Goal: Transaction & Acquisition: Download file/media

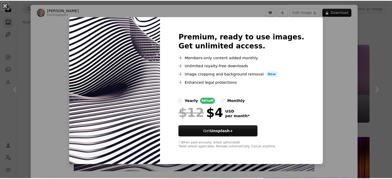
scroll to position [979, 0]
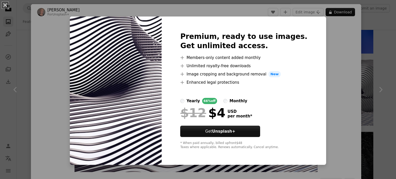
click at [337, 72] on div "An X shape Premium, ready to use images. Get unlimited access. A plus sign Memb…" at bounding box center [198, 89] width 396 height 179
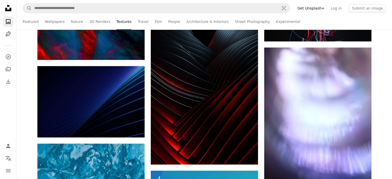
scroll to position [1274, 0]
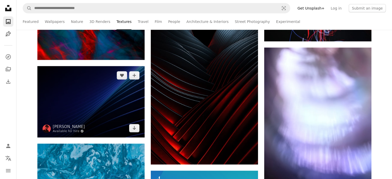
click at [94, 94] on img at bounding box center [90, 101] width 107 height 71
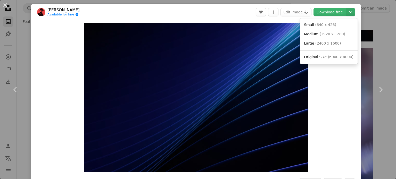
click at [346, 13] on icon "Chevron down" at bounding box center [350, 12] width 8 height 6
click at [343, 60] on span "Original Size ( 6000 x 4000 )" at bounding box center [328, 57] width 49 height 5
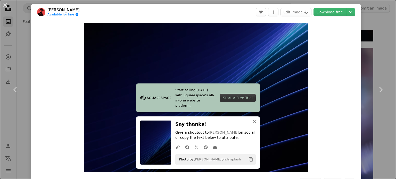
click at [252, 119] on icon "An X shape" at bounding box center [255, 122] width 6 height 6
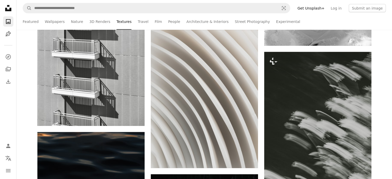
scroll to position [3060, 0]
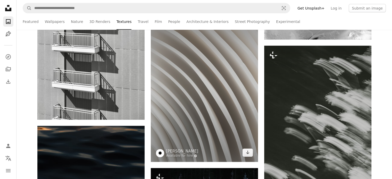
click at [158, 100] on img at bounding box center [204, 85] width 107 height 153
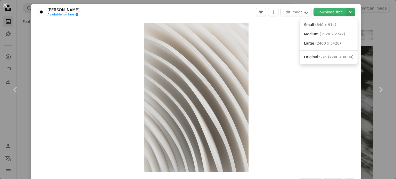
click at [346, 13] on icon "Chevron down" at bounding box center [350, 12] width 8 height 6
click at [318, 61] on link "Original Size ( 4200 x 6000 )" at bounding box center [329, 57] width 54 height 9
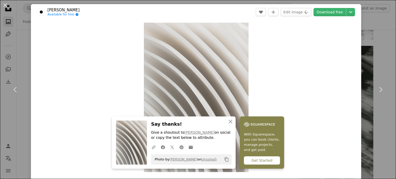
click at [374, 36] on div "An X shape Chevron left Chevron right [PERSON_NAME] Available for hire A checkm…" at bounding box center [198, 89] width 396 height 179
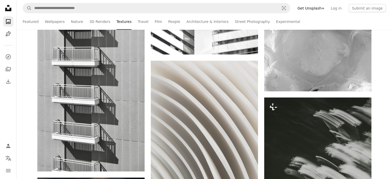
scroll to position [3051, 0]
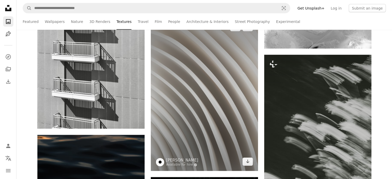
click at [221, 126] on img at bounding box center [204, 94] width 107 height 153
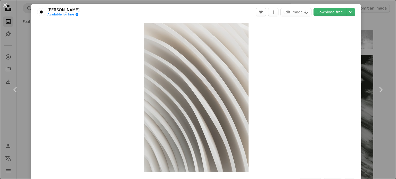
click at [381, 43] on div "An X shape Chevron left Chevron right [PERSON_NAME] Available for hire A checkm…" at bounding box center [198, 89] width 396 height 179
